Goal: Transaction & Acquisition: Obtain resource

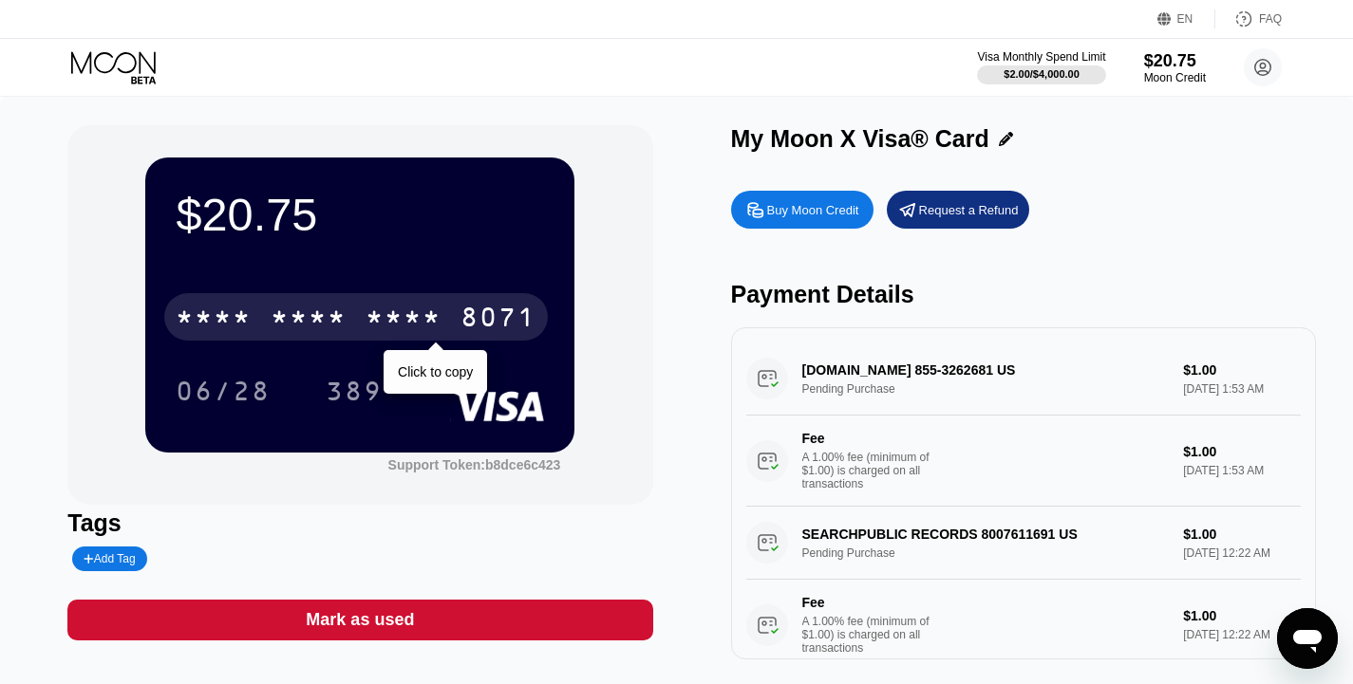
click at [437, 308] on div "* * * *" at bounding box center [403, 320] width 76 height 30
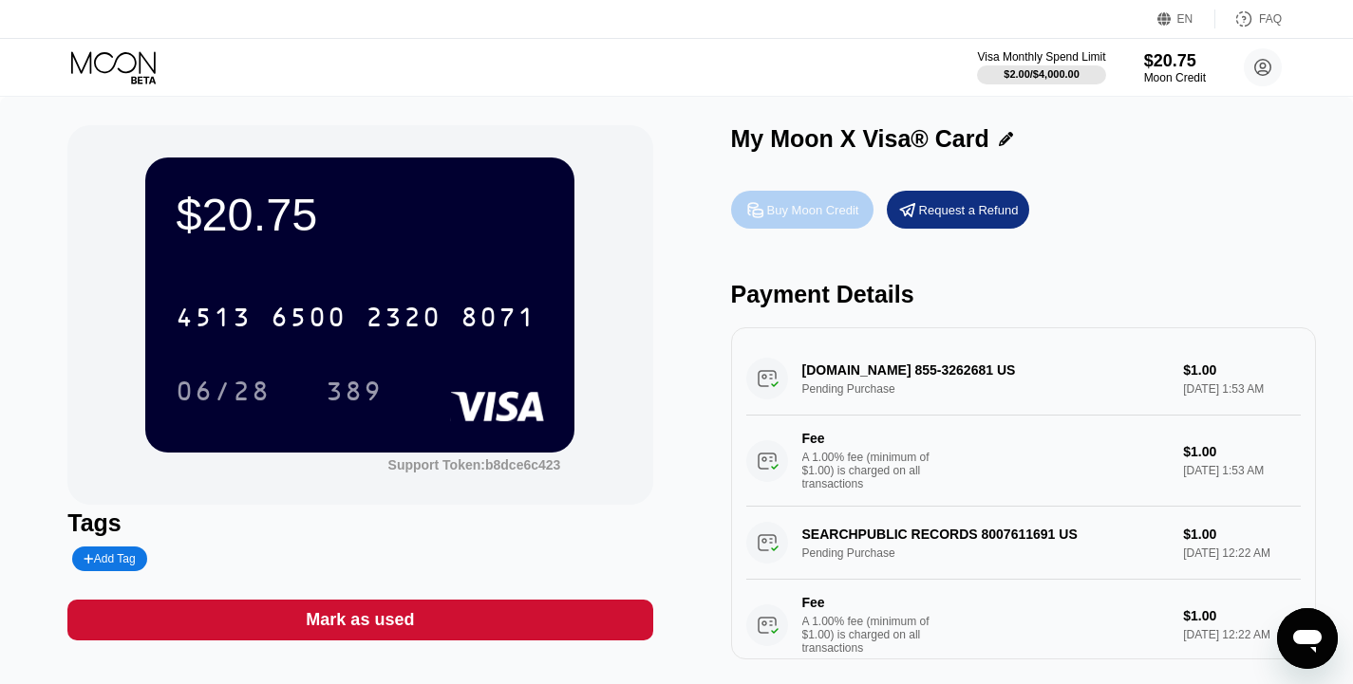
click at [806, 215] on div "Buy Moon Credit" at bounding box center [813, 210] width 92 height 16
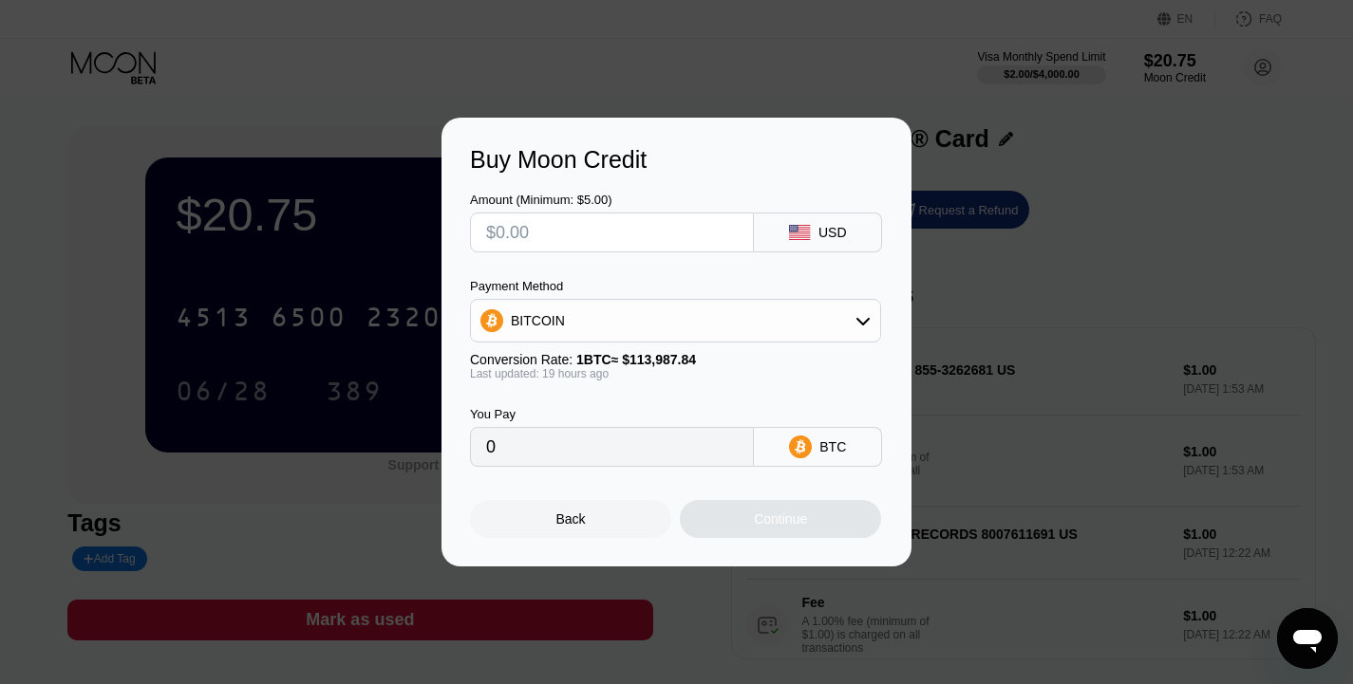
click at [591, 250] on input "text" at bounding box center [612, 233] width 252 height 38
type input "$5"
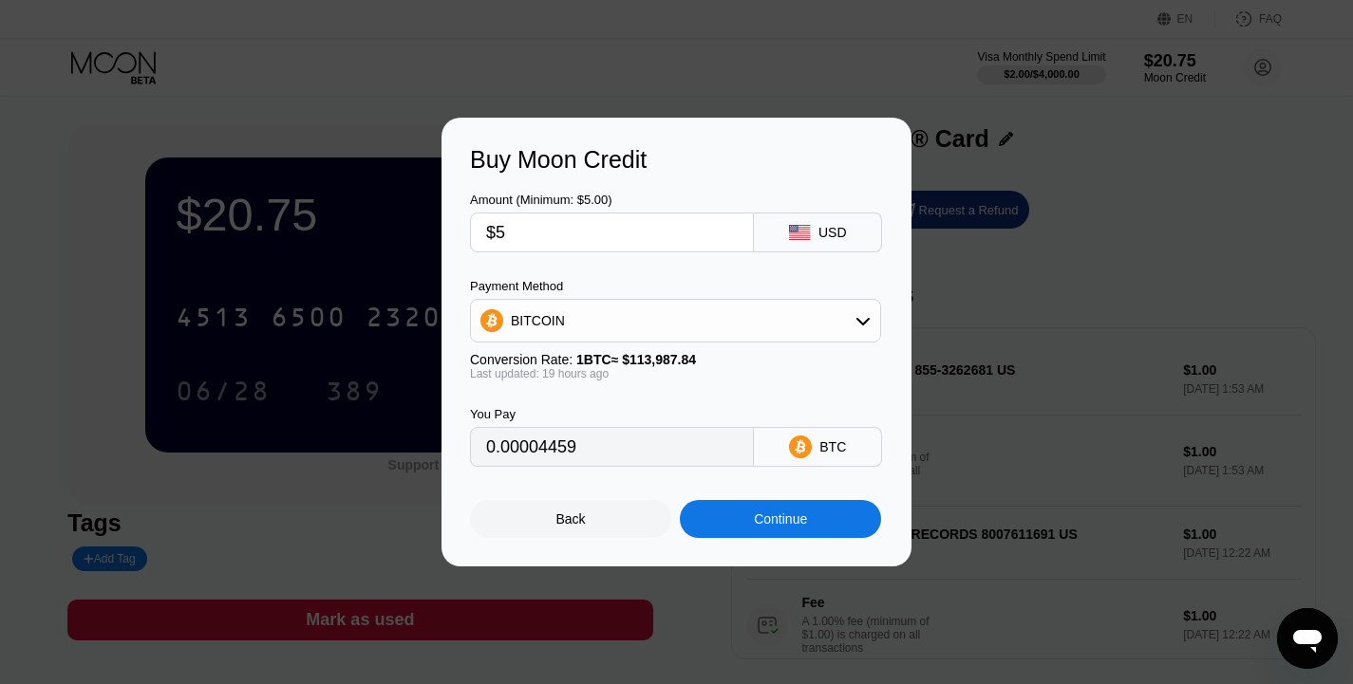
type input "0.00004459"
type input "$50"
type input "0.00044585"
type input "$50"
click at [870, 320] on icon at bounding box center [862, 320] width 15 height 15
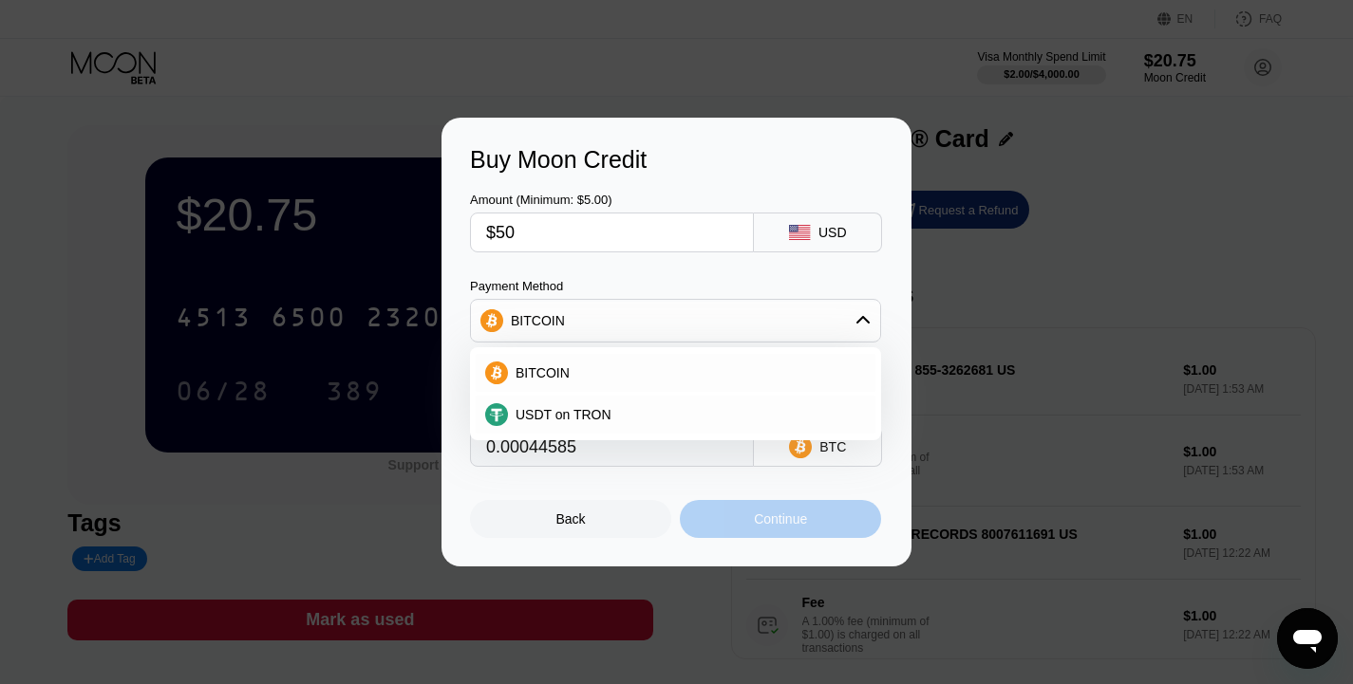
click at [776, 526] on div "Continue" at bounding box center [780, 519] width 53 height 15
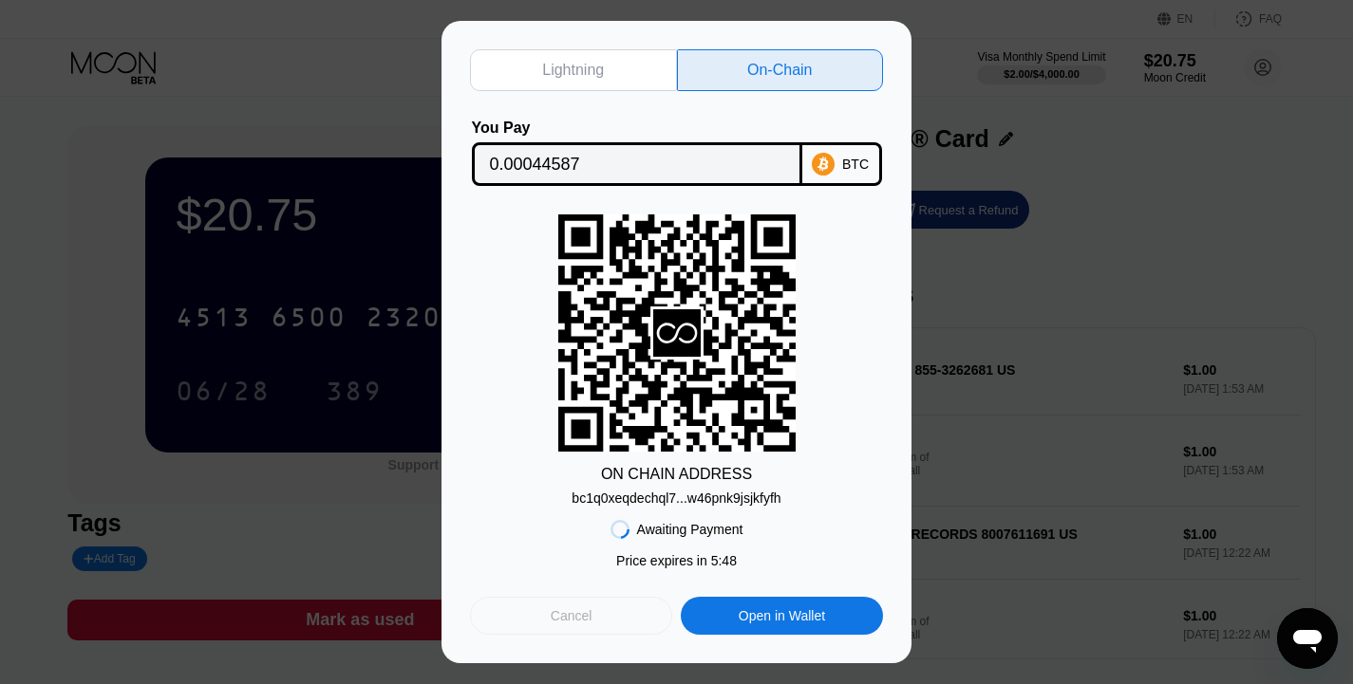
click at [587, 620] on div "Cancel" at bounding box center [572, 615] width 42 height 17
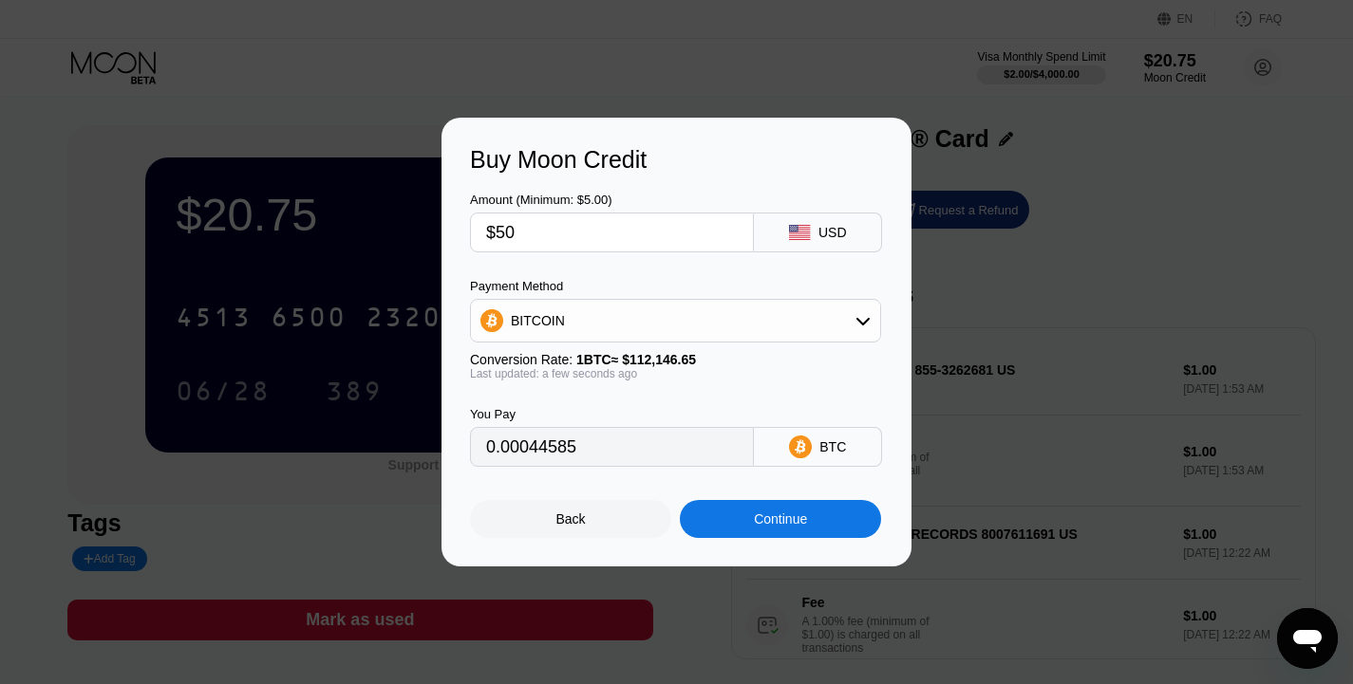
click at [588, 537] on div "Back" at bounding box center [570, 519] width 201 height 38
